Goal: Task Accomplishment & Management: Complete application form

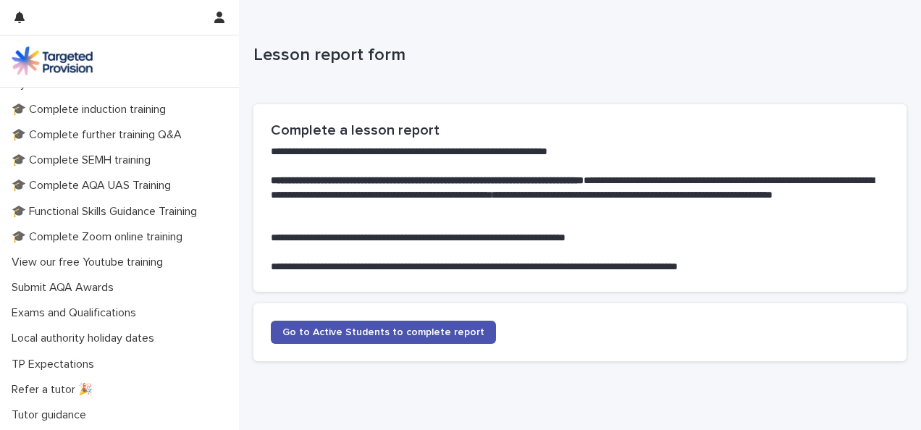
scroll to position [373, 0]
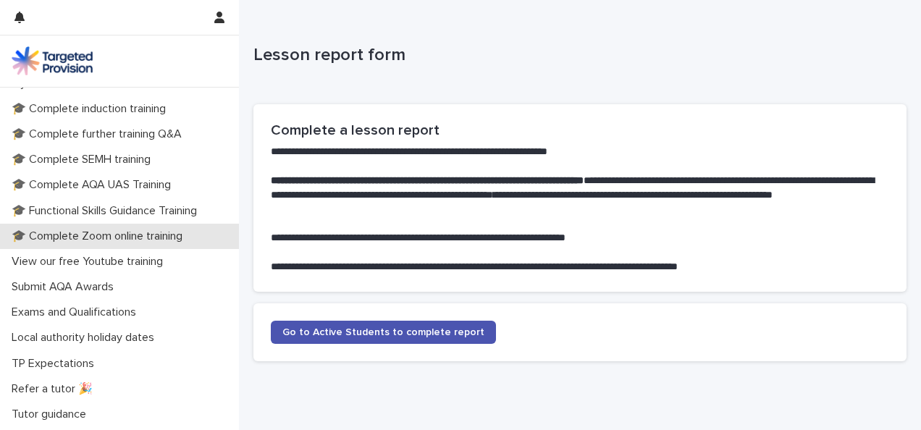
click at [113, 237] on p "🎓 Complete Zoom online training" at bounding box center [100, 236] width 188 height 14
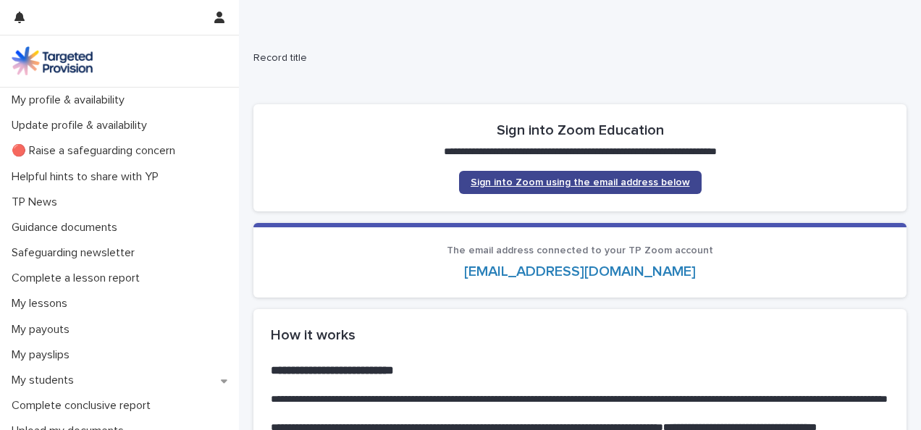
click at [507, 190] on link "Sign into Zoom using the email address below" at bounding box center [580, 182] width 242 height 23
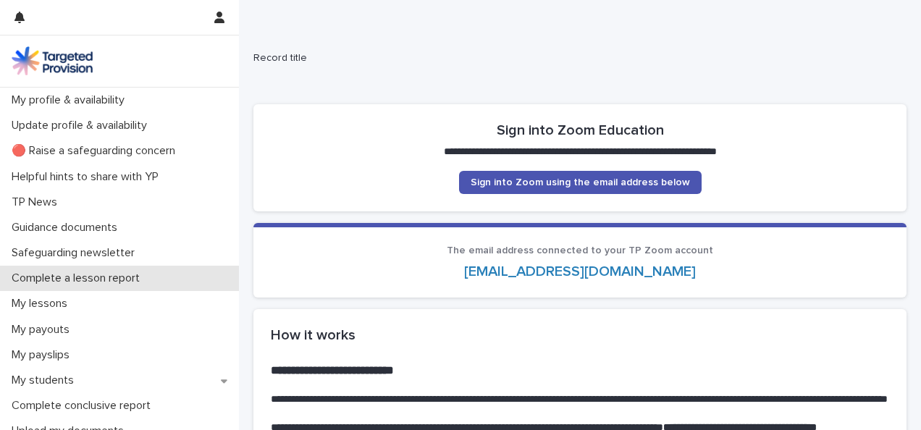
click at [124, 278] on p "Complete a lesson report" at bounding box center [78, 278] width 145 height 14
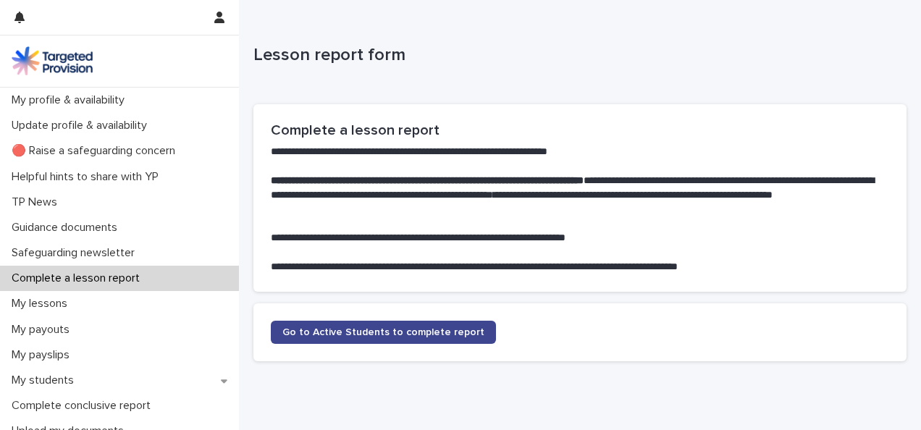
click at [327, 332] on span "Go to Active Students to complete report" at bounding box center [383, 332] width 202 height 10
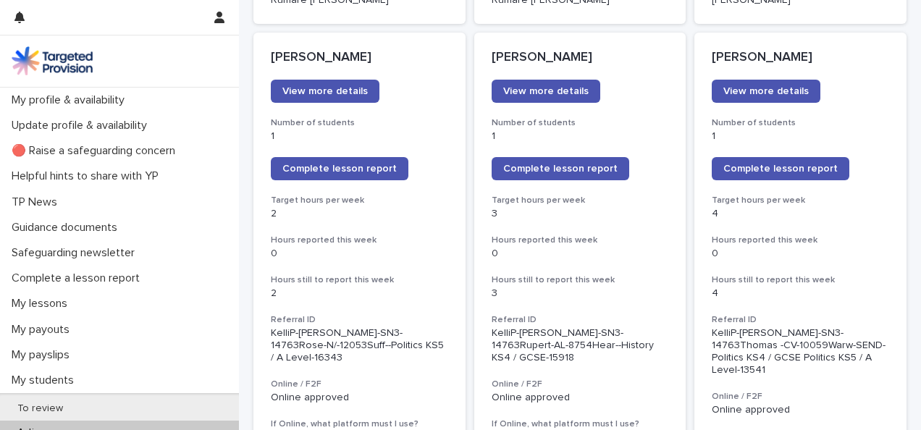
scroll to position [1216, 0]
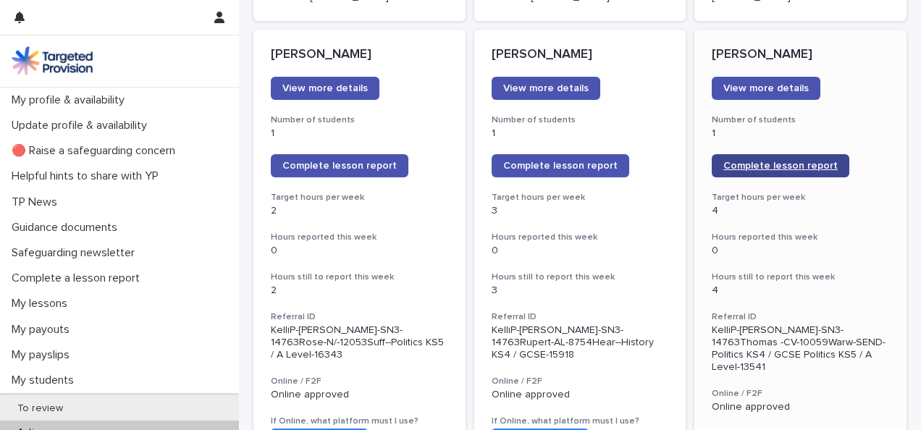
click at [753, 161] on span "Complete lesson report" at bounding box center [780, 166] width 114 height 10
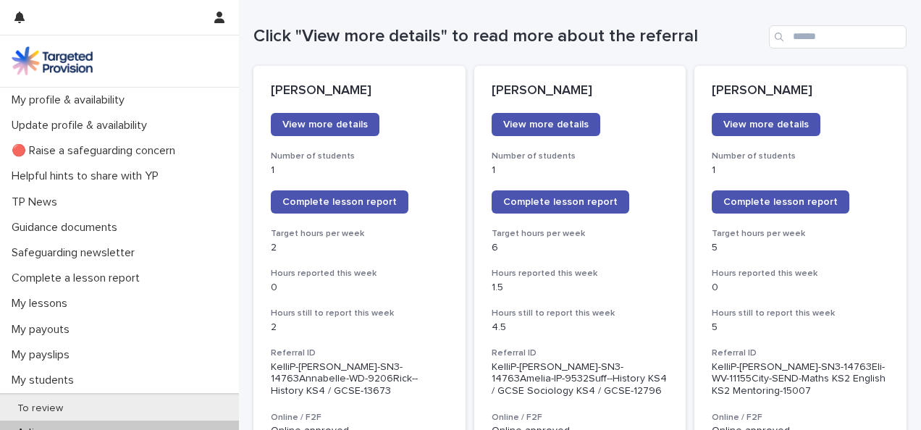
scroll to position [135, 0]
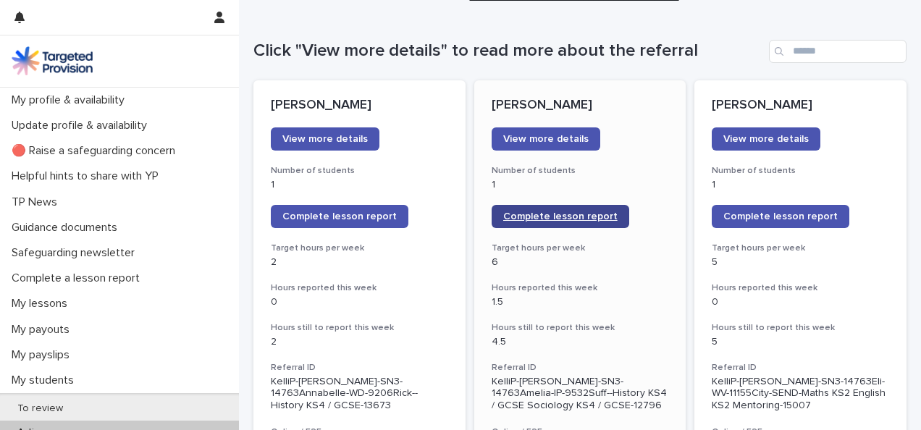
click at [572, 216] on span "Complete lesson report" at bounding box center [560, 216] width 114 height 10
